Goal: Navigation & Orientation: Go to known website

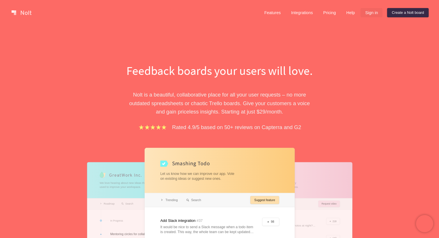
click at [375, 12] on link "Sign in" at bounding box center [371, 12] width 22 height 9
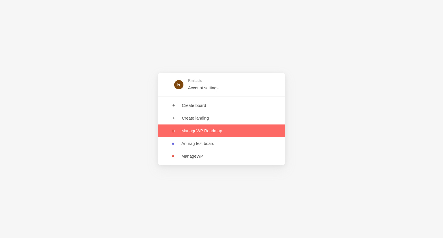
click at [248, 133] on link at bounding box center [221, 131] width 127 height 13
